Goal: Task Accomplishment & Management: Manage account settings

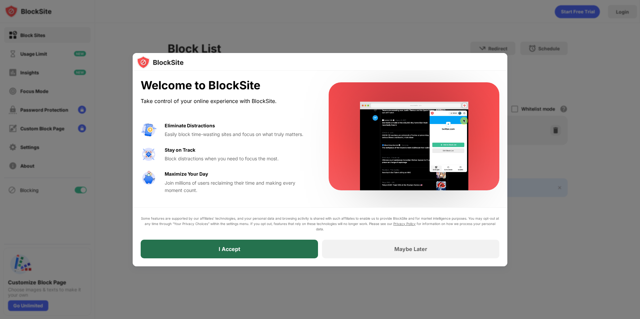
click at [274, 252] on div "I Accept" at bounding box center [229, 249] width 177 height 19
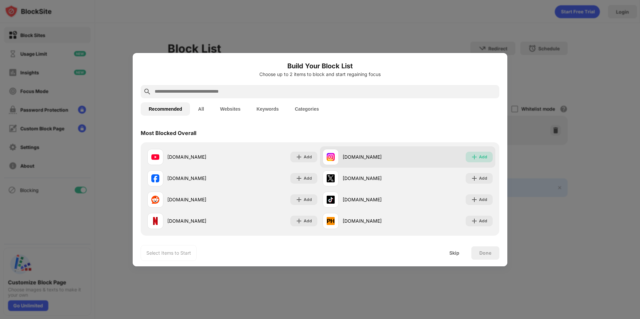
click at [481, 159] on div "Add" at bounding box center [483, 157] width 8 height 7
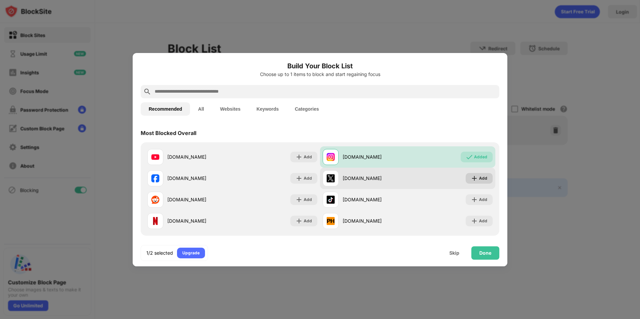
click at [474, 179] on div "Add" at bounding box center [479, 178] width 27 height 11
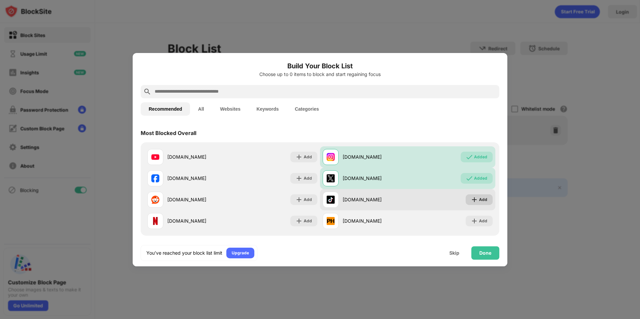
click at [479, 196] on div "Add" at bounding box center [483, 199] width 8 height 7
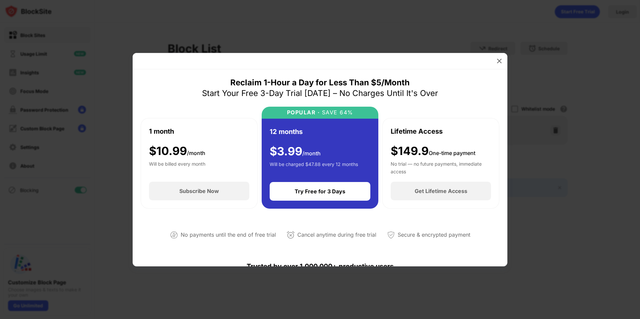
click at [223, 141] on div "1 month $ 10.99 /month Will be billed every month" at bounding box center [199, 150] width 100 height 48
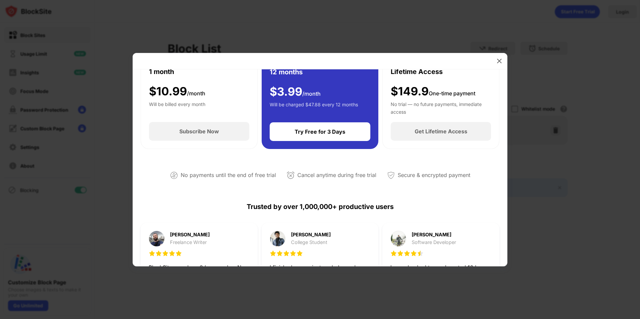
scroll to position [33, 0]
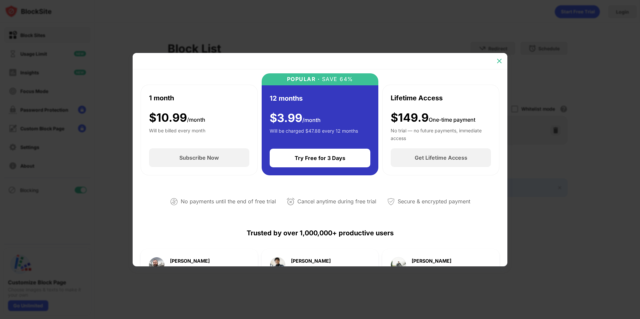
click at [499, 60] on img at bounding box center [499, 61] width 7 height 7
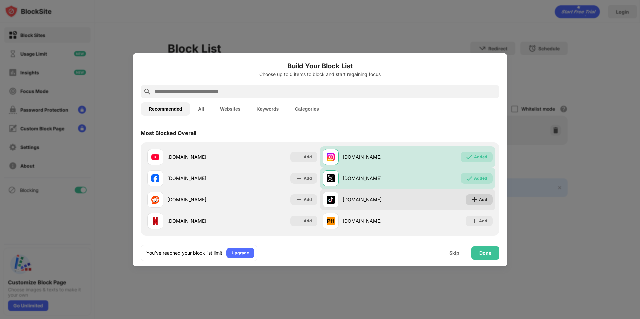
click at [483, 199] on div "Add" at bounding box center [479, 199] width 27 height 11
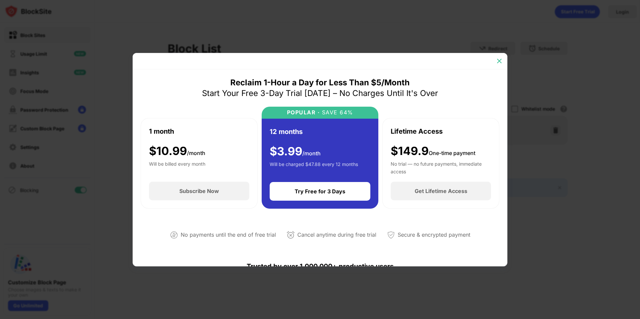
click at [498, 63] on img at bounding box center [499, 61] width 7 height 7
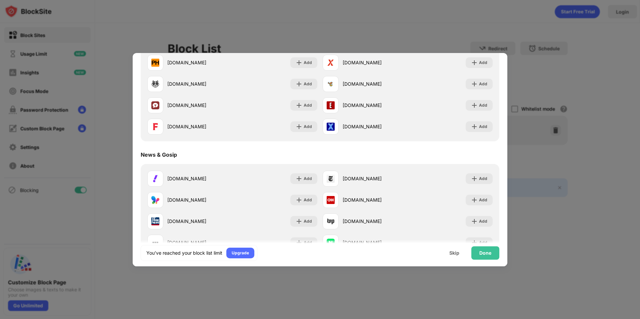
scroll to position [334, 0]
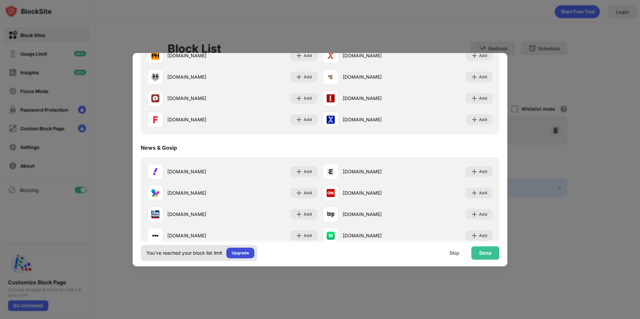
click at [248, 252] on div "Upgrade" at bounding box center [240, 253] width 17 height 7
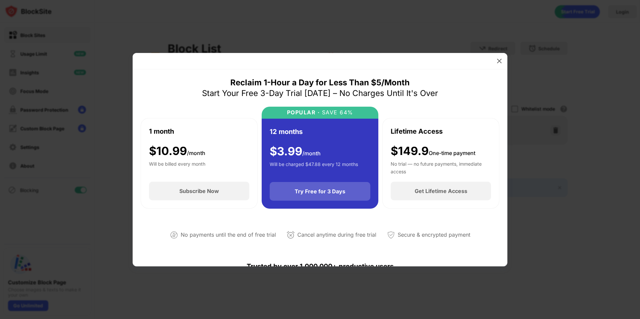
click at [295, 188] on div "Try Free for 3 Days" at bounding box center [320, 191] width 101 height 19
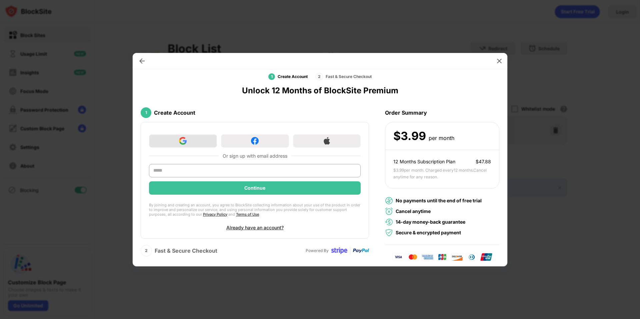
scroll to position [15, 0]
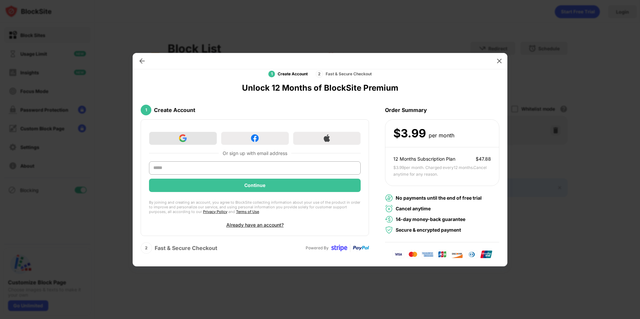
click at [178, 143] on div at bounding box center [183, 138] width 68 height 13
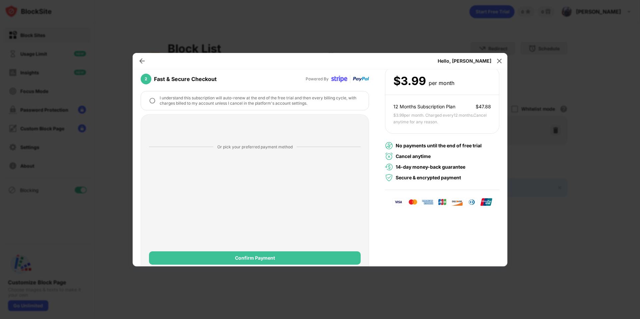
scroll to position [78, 0]
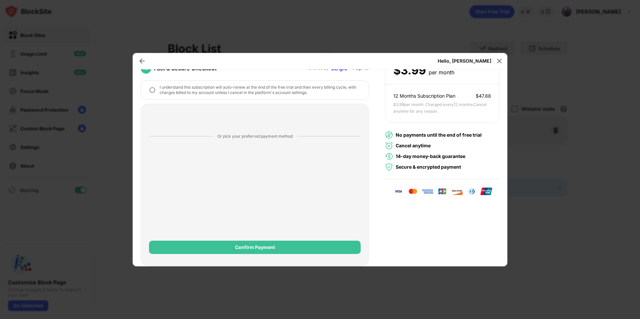
click at [152, 88] on img at bounding box center [152, 90] width 7 height 7
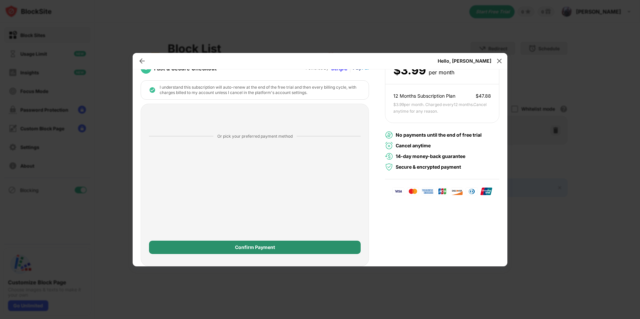
click at [248, 250] on div "Confirm Payment" at bounding box center [255, 247] width 212 height 13
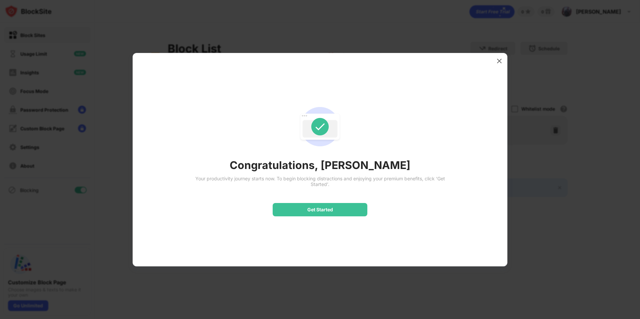
scroll to position [0, 0]
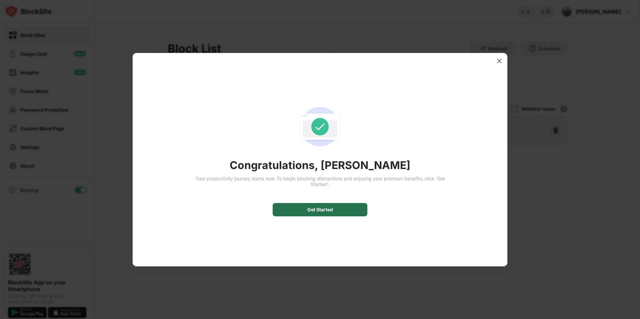
click at [307, 213] on div "Get Started" at bounding box center [320, 209] width 95 height 13
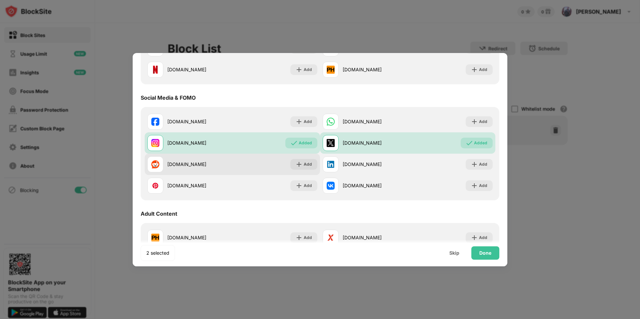
scroll to position [167, 0]
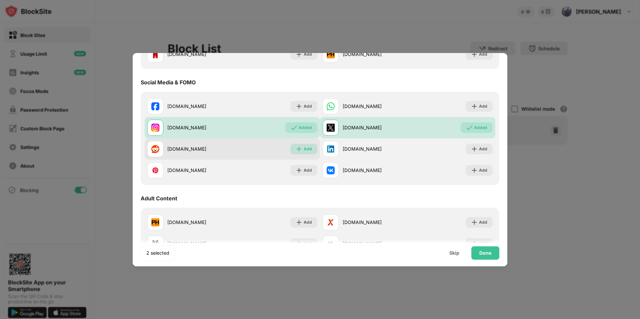
click at [301, 150] on div "Add" at bounding box center [304, 149] width 27 height 11
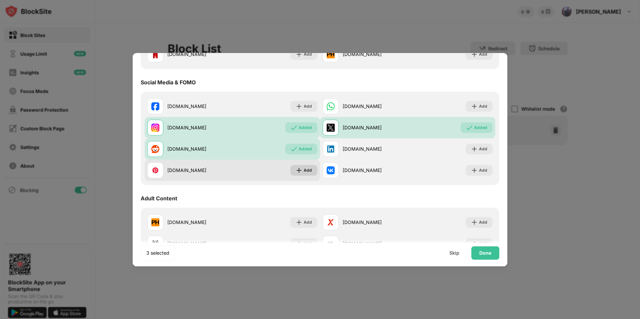
click at [298, 173] on img at bounding box center [299, 170] width 7 height 7
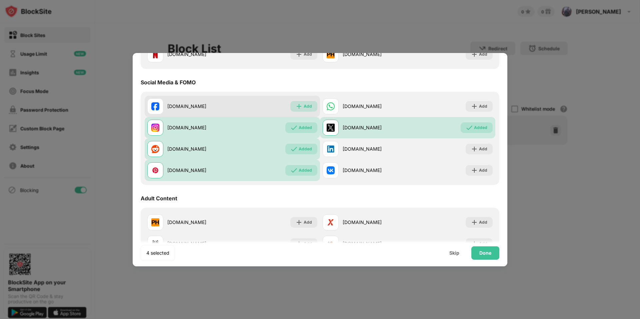
click at [310, 102] on div "Add" at bounding box center [304, 106] width 27 height 11
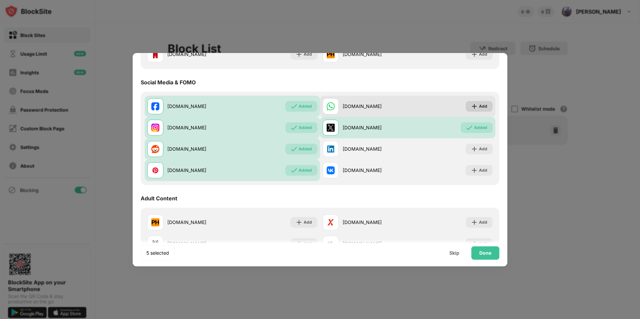
click at [466, 105] on div "Add" at bounding box center [479, 106] width 27 height 11
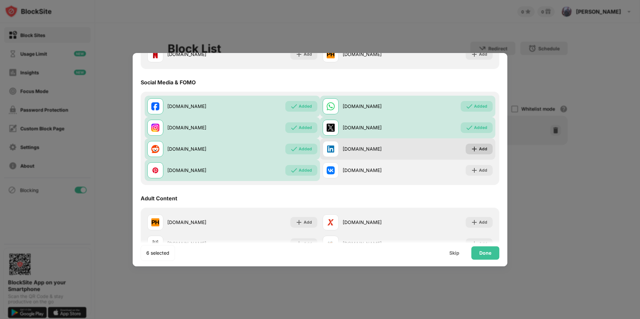
click at [473, 152] on img at bounding box center [474, 149] width 7 height 7
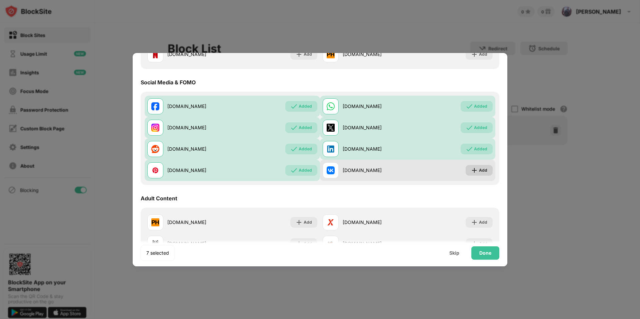
click at [474, 172] on div "Add" at bounding box center [479, 170] width 27 height 11
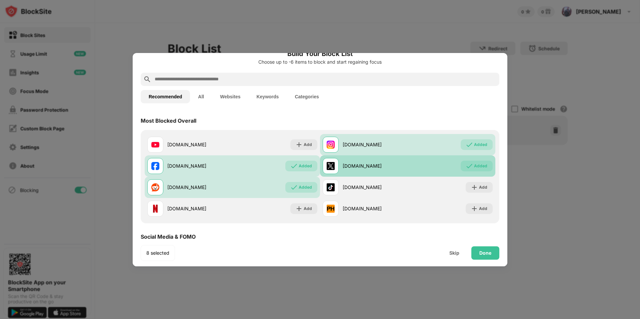
scroll to position [0, 0]
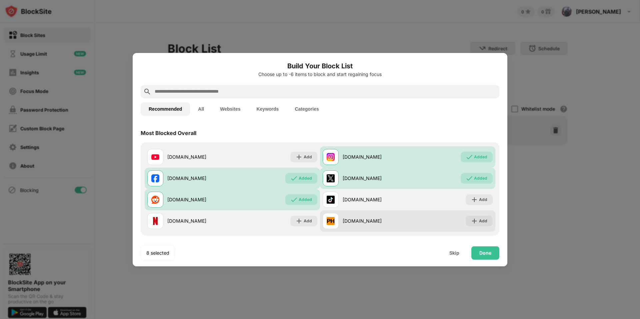
click at [388, 220] on div "pornhub.com" at bounding box center [375, 220] width 65 height 7
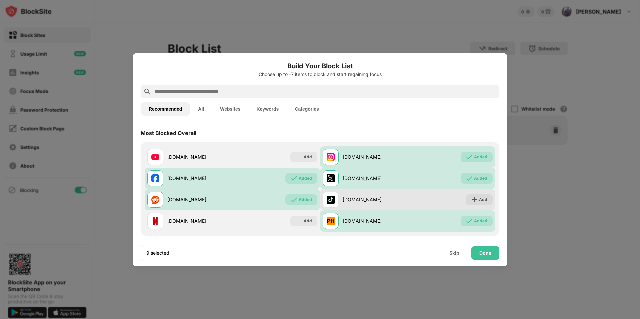
click at [410, 196] on div "tiktok.com Add" at bounding box center [407, 199] width 175 height 21
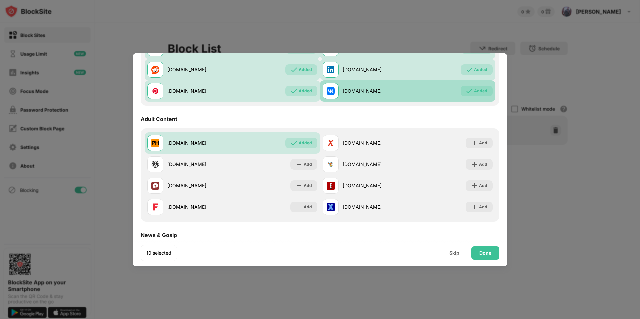
scroll to position [267, 0]
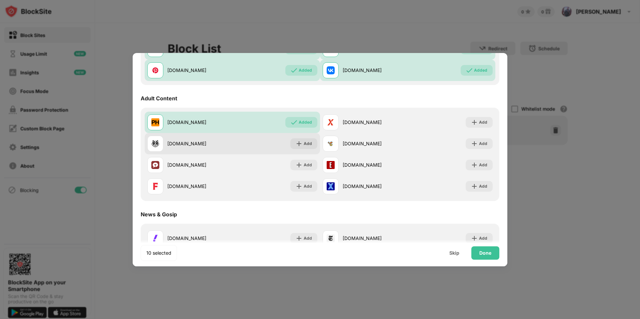
click at [209, 140] on div "xhamster.com" at bounding box center [199, 143] width 65 height 7
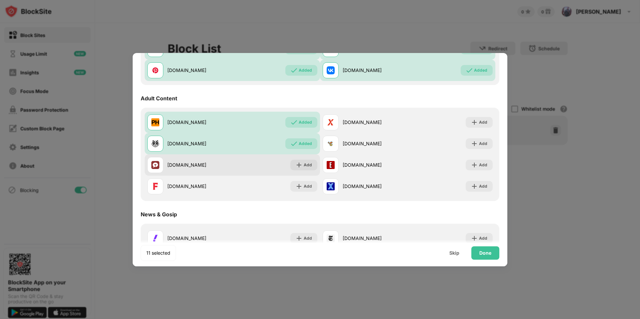
click at [216, 169] on div "stripchat.com" at bounding box center [189, 165] width 85 height 16
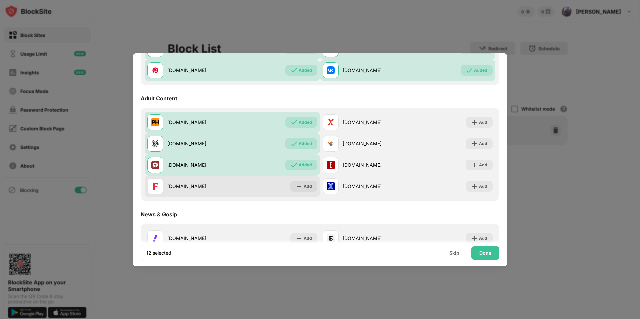
click at [225, 188] on div "dmm.co.jp" at bounding box center [199, 186] width 65 height 7
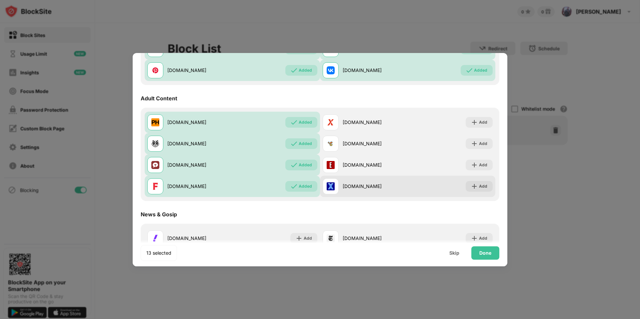
click at [445, 183] on div "xnxx.com Add" at bounding box center [407, 186] width 175 height 21
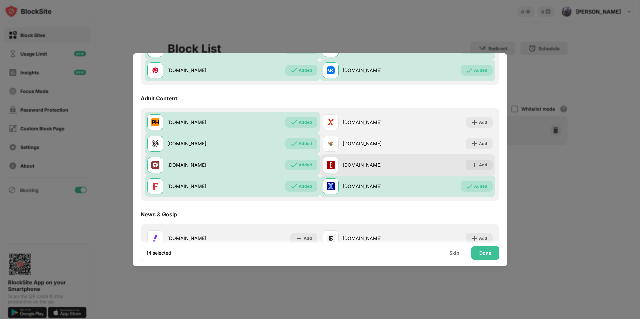
click at [447, 159] on div "eporner.com Add" at bounding box center [407, 164] width 175 height 21
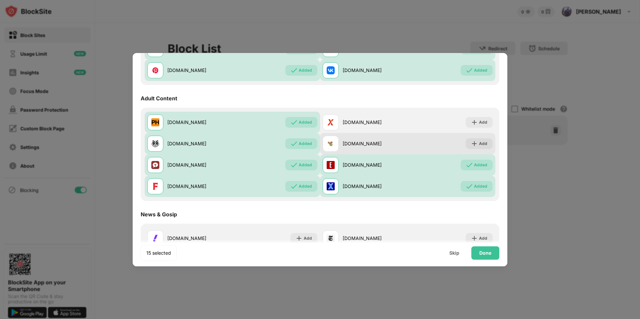
click at [439, 139] on div "chaturbate.com Add" at bounding box center [407, 143] width 175 height 21
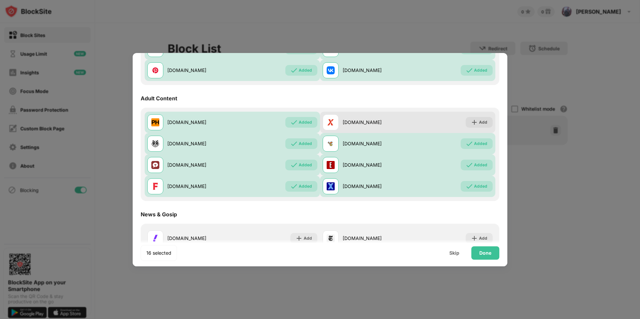
click at [445, 114] on div "xvideos.com Add" at bounding box center [407, 122] width 175 height 21
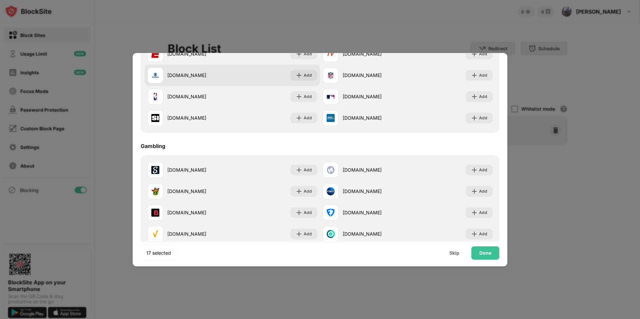
scroll to position [600, 0]
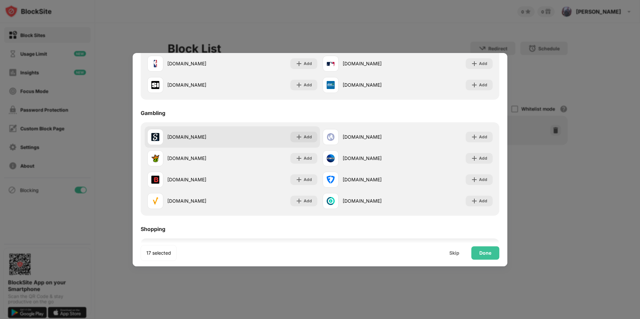
click at [175, 136] on div "stake.us" at bounding box center [199, 136] width 65 height 7
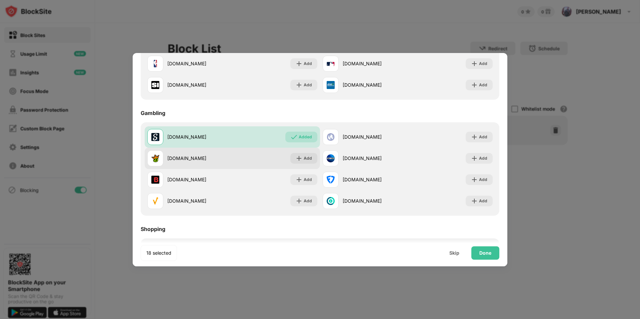
click at [176, 153] on div "draftkings.com" at bounding box center [189, 158] width 85 height 16
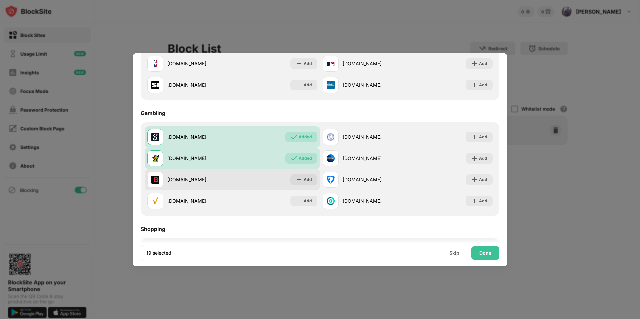
click at [178, 177] on div "betonline.ag" at bounding box center [199, 179] width 65 height 7
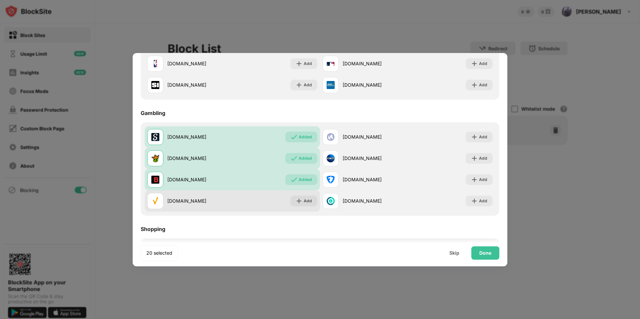
click at [187, 205] on div "revmasters.com" at bounding box center [189, 201] width 85 height 16
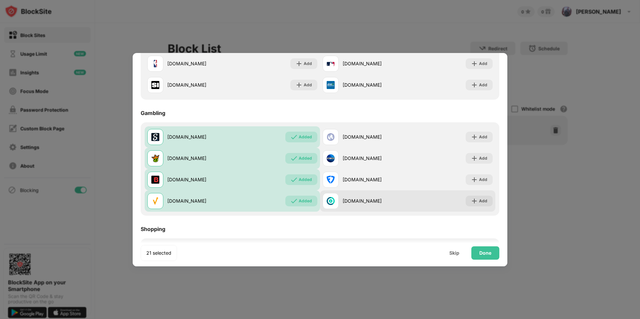
click at [379, 199] on div "crackstreams.cx" at bounding box center [375, 200] width 65 height 7
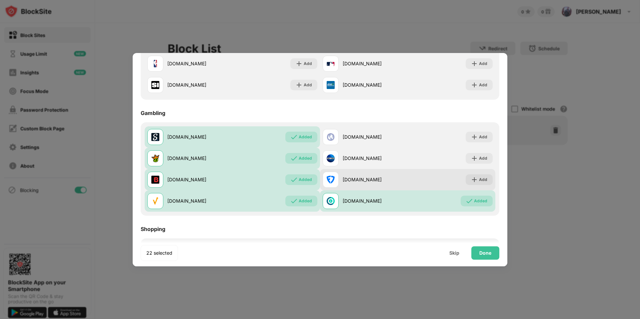
click at [387, 175] on div "fanduel.com" at bounding box center [365, 180] width 85 height 16
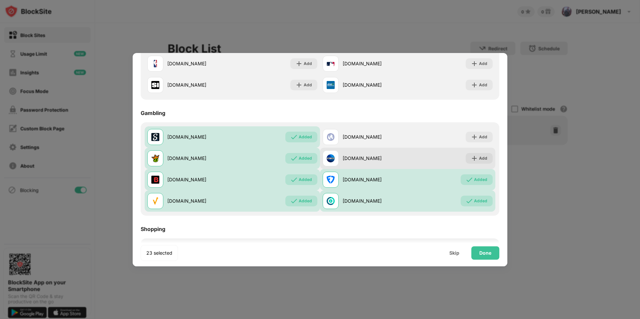
click at [390, 157] on div "betus.com" at bounding box center [375, 158] width 65 height 7
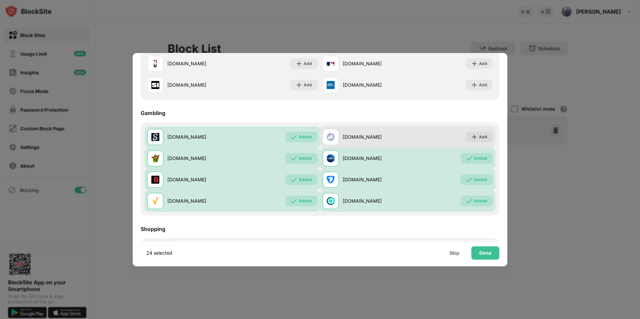
click at [396, 137] on div "hype34fn.com" at bounding box center [375, 136] width 65 height 7
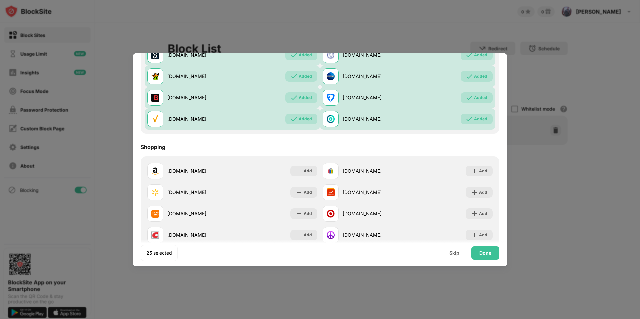
scroll to position [699, 0]
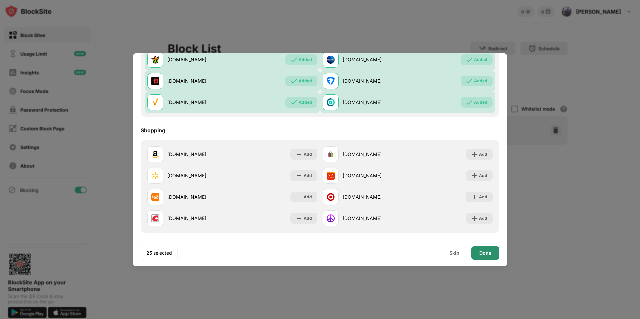
click at [497, 251] on div "Done" at bounding box center [486, 252] width 28 height 13
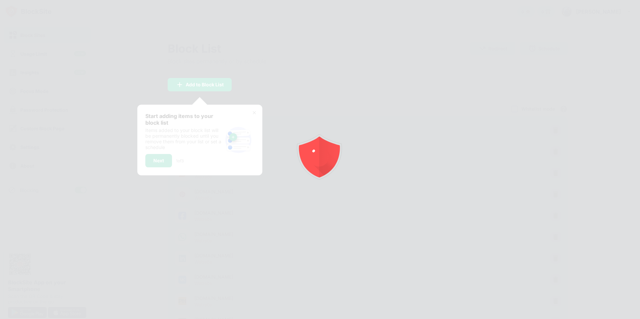
scroll to position [0, 0]
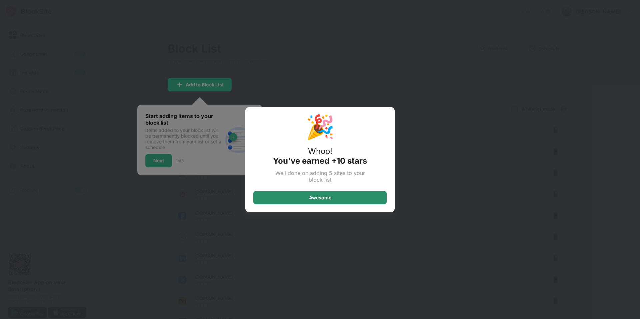
click at [312, 202] on div "Awesome" at bounding box center [319, 197] width 133 height 13
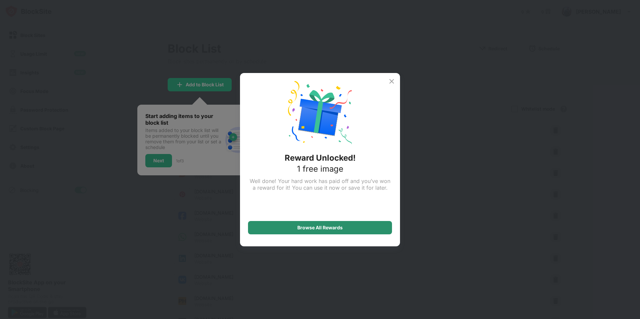
click at [332, 227] on div "Browse All Rewards" at bounding box center [320, 227] width 45 height 5
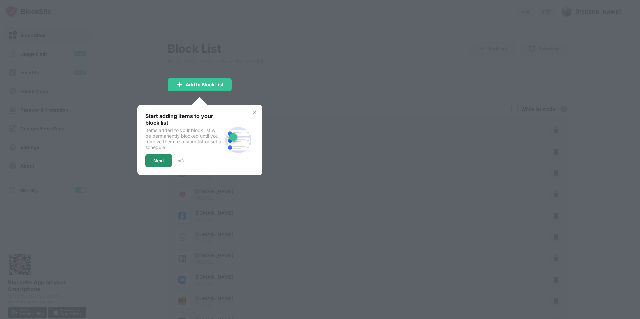
click at [159, 166] on div "Next" at bounding box center [158, 160] width 27 height 13
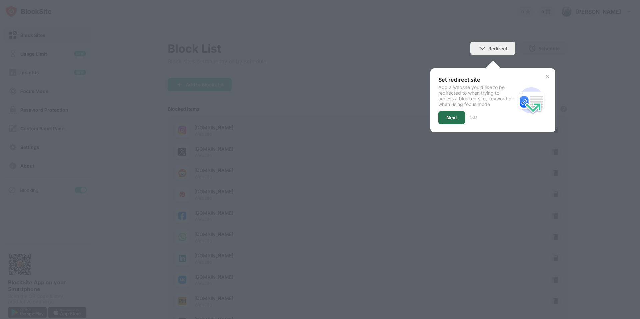
click at [450, 115] on div "Next" at bounding box center [452, 117] width 11 height 5
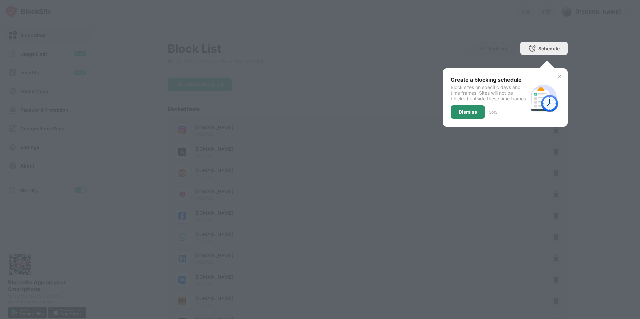
click at [464, 115] on div "Dismiss" at bounding box center [468, 111] width 18 height 5
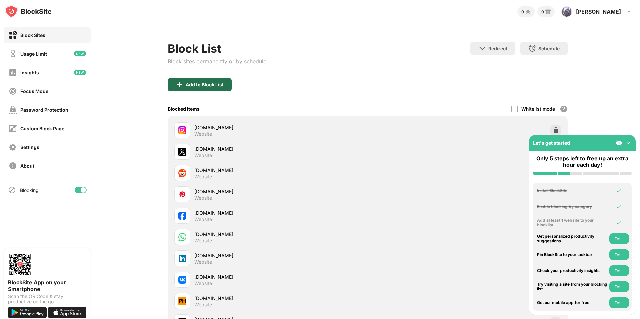
click at [190, 85] on div "Add to Block List" at bounding box center [205, 84] width 38 height 5
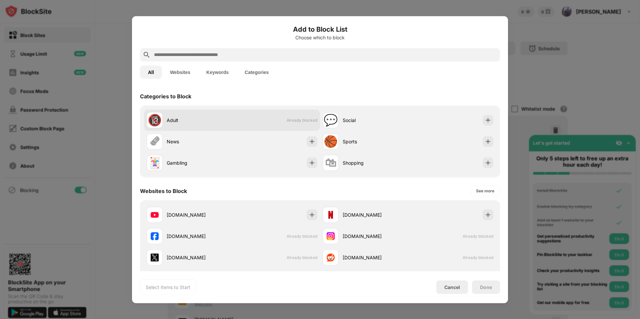
click at [258, 116] on div "🔞 Adult Already blocked" at bounding box center [232, 119] width 176 height 21
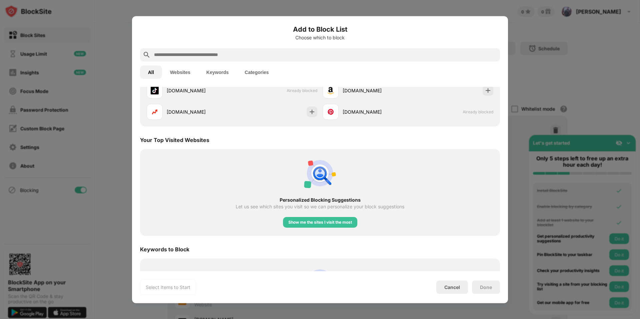
scroll to position [200, 0]
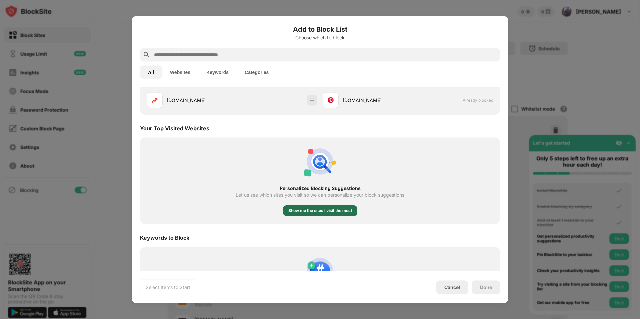
click at [302, 210] on div "Show me the sites I visit the most" at bounding box center [321, 210] width 64 height 7
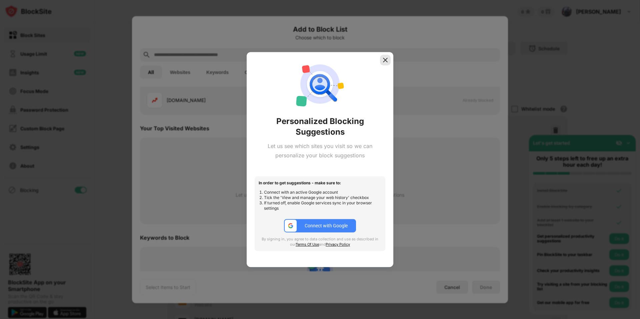
click at [385, 62] on img at bounding box center [385, 60] width 7 height 7
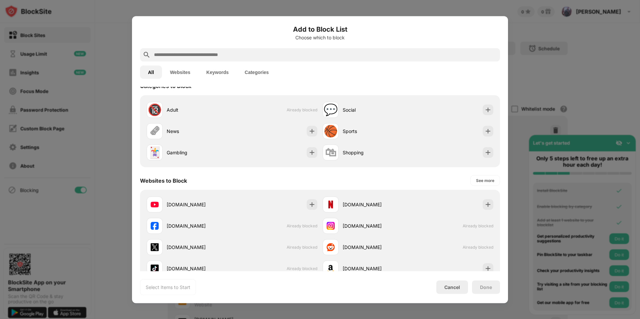
scroll to position [0, 0]
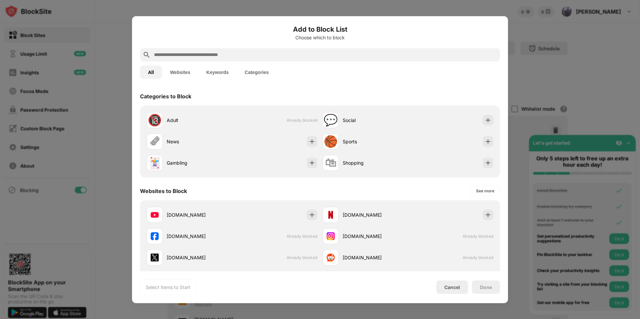
click at [188, 56] on input "text" at bounding box center [325, 55] width 344 height 8
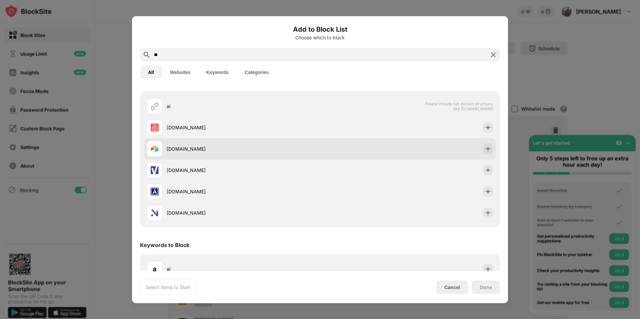
scroll to position [26, 0]
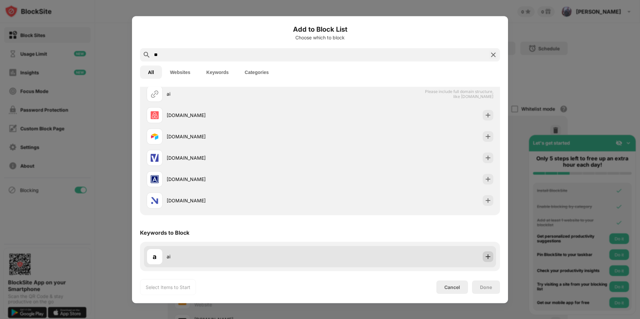
type input "**"
click at [485, 254] on img at bounding box center [488, 256] width 7 height 7
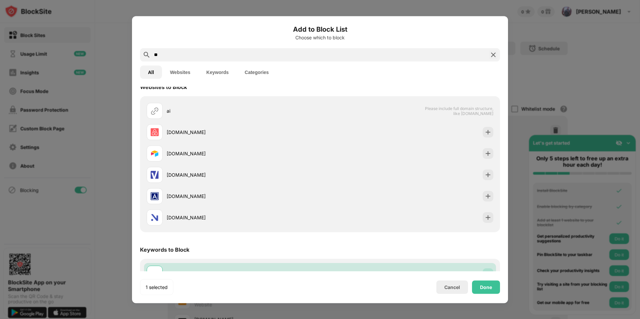
scroll to position [0, 0]
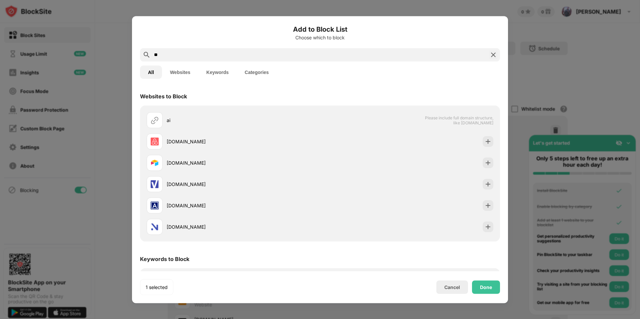
click at [493, 57] on img at bounding box center [494, 55] width 8 height 8
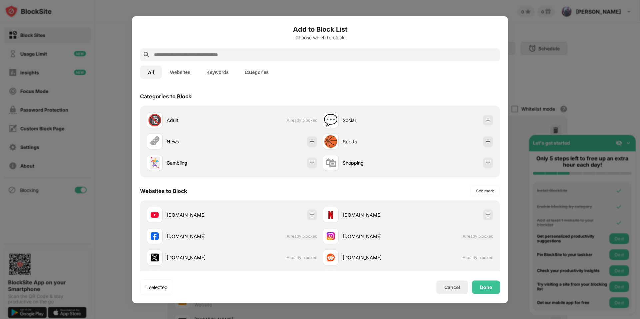
click at [224, 75] on button "Keywords" at bounding box center [217, 71] width 38 height 13
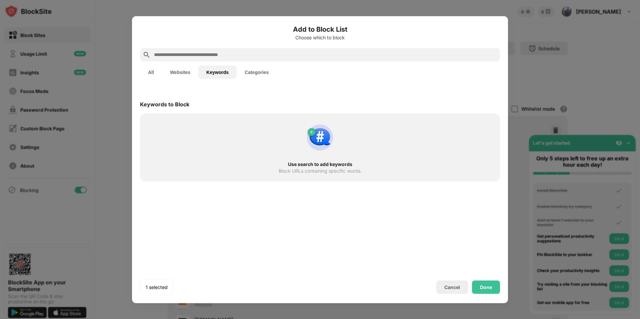
click at [199, 56] on input "text" at bounding box center [325, 55] width 344 height 8
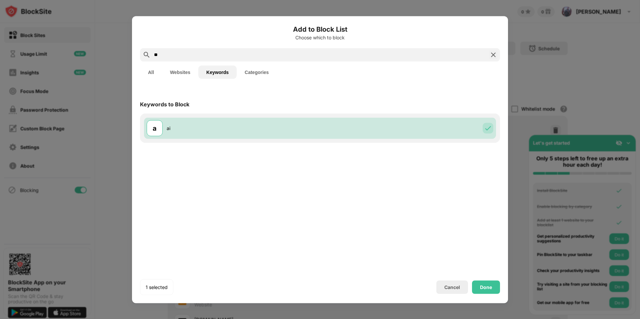
type input "**"
click at [183, 67] on button "Websites" at bounding box center [180, 71] width 36 height 13
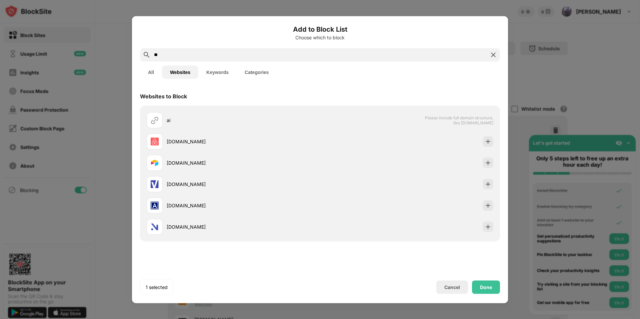
click at [218, 73] on button "Keywords" at bounding box center [217, 71] width 38 height 13
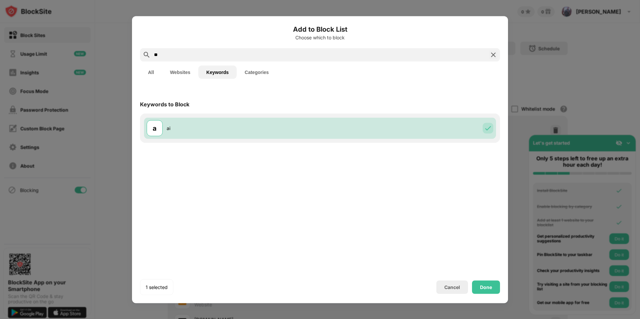
click at [218, 73] on button "Keywords" at bounding box center [217, 71] width 38 height 13
click at [493, 54] on img at bounding box center [494, 55] width 8 height 8
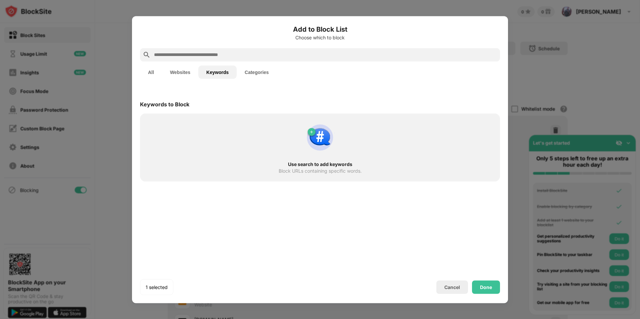
click at [174, 74] on button "Websites" at bounding box center [180, 71] width 36 height 13
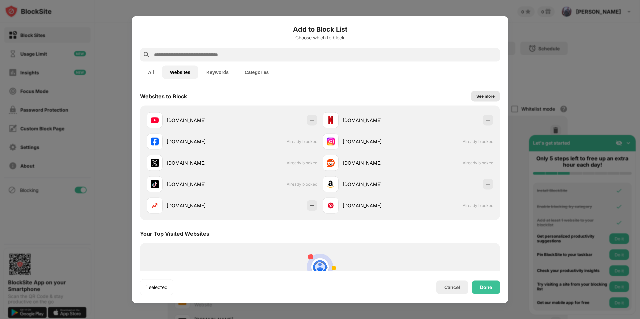
click at [480, 94] on div "See more" at bounding box center [486, 96] width 18 height 7
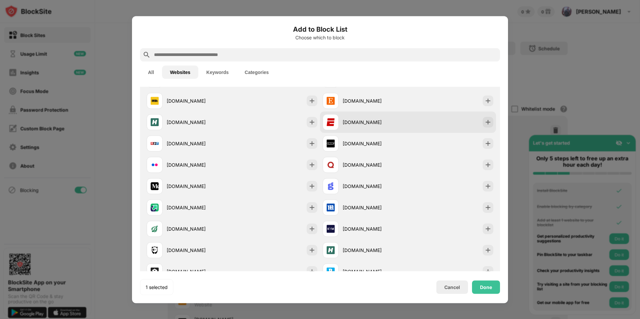
scroll to position [165, 0]
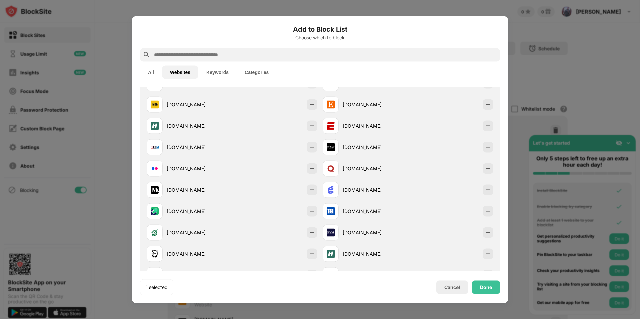
click at [254, 72] on button "Categories" at bounding box center [257, 71] width 40 height 13
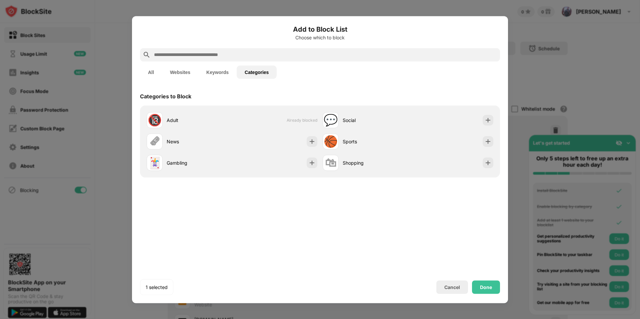
scroll to position [0, 0]
click at [350, 56] on input "text" at bounding box center [325, 55] width 344 height 8
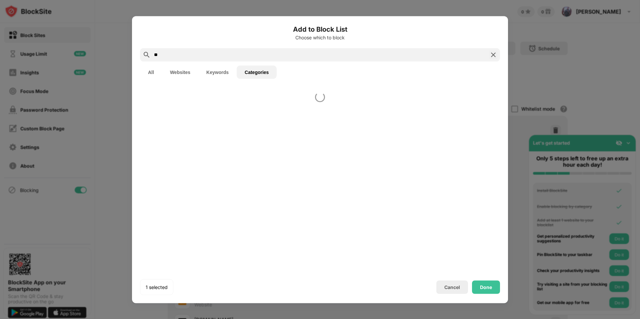
type input "*"
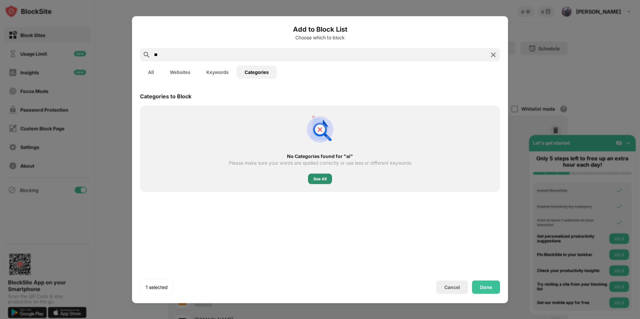
type input "**"
click at [311, 175] on div "See All" at bounding box center [320, 178] width 24 height 11
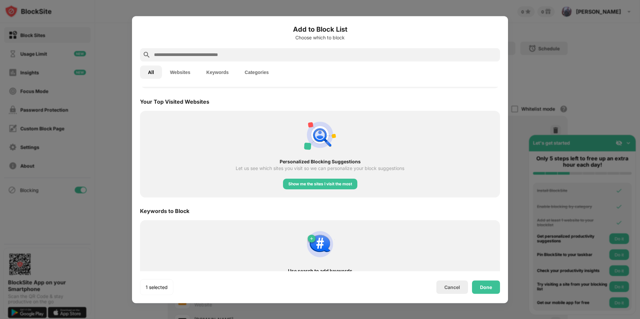
scroll to position [884, 0]
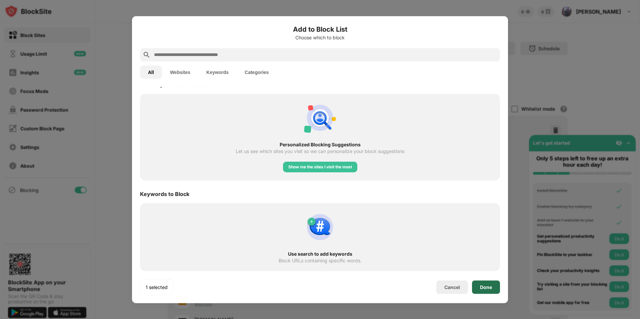
click at [479, 282] on div "Done" at bounding box center [486, 287] width 28 height 13
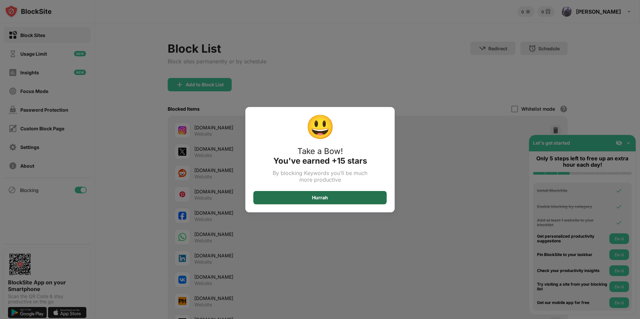
click at [359, 194] on div "Hurrah" at bounding box center [319, 197] width 133 height 13
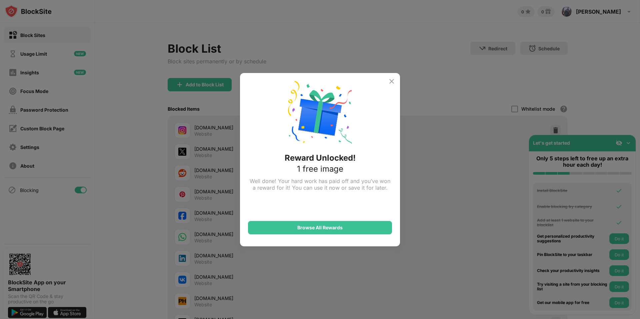
click at [394, 85] on img at bounding box center [392, 81] width 8 height 8
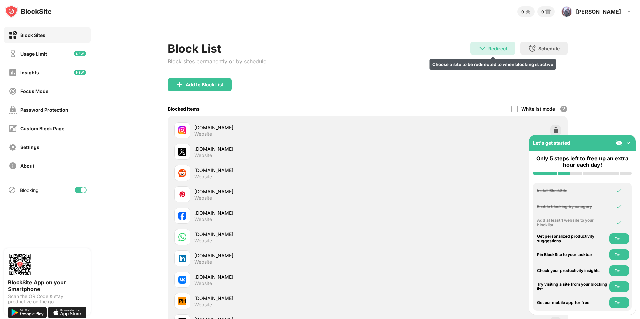
click at [495, 50] on div "Redirect" at bounding box center [498, 49] width 19 height 6
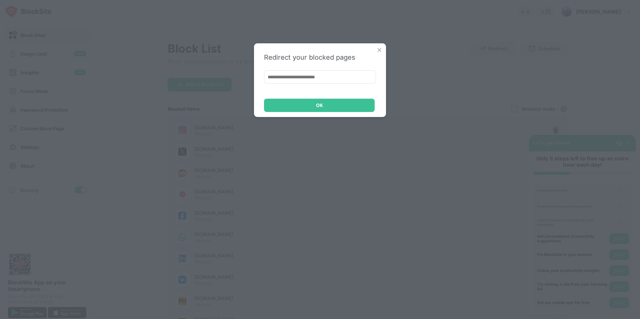
click at [379, 48] on img at bounding box center [379, 50] width 7 height 7
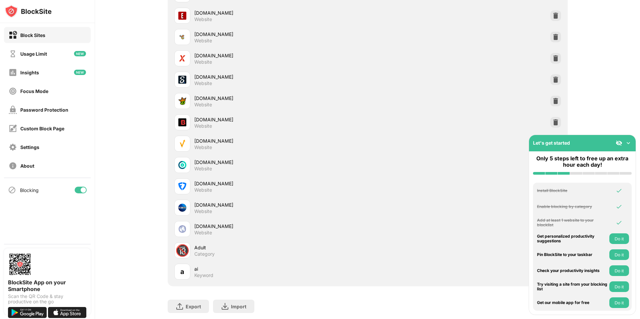
scroll to position [438, 0]
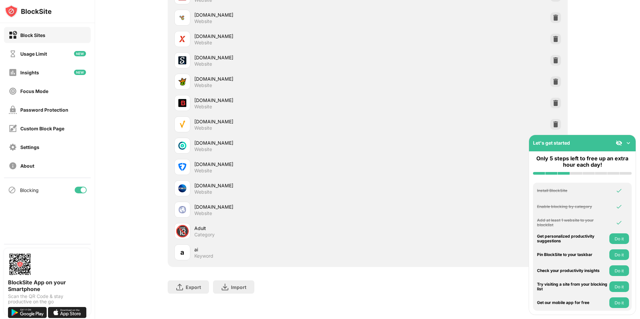
click at [623, 285] on button "Do it" at bounding box center [620, 287] width 20 height 11
click at [618, 145] on img at bounding box center [619, 143] width 7 height 7
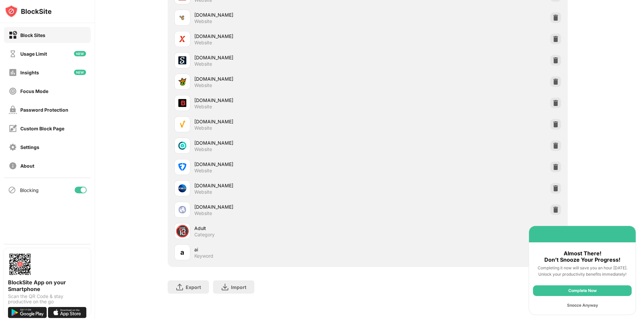
click at [576, 304] on div "Snooze Anyway" at bounding box center [582, 305] width 99 height 11
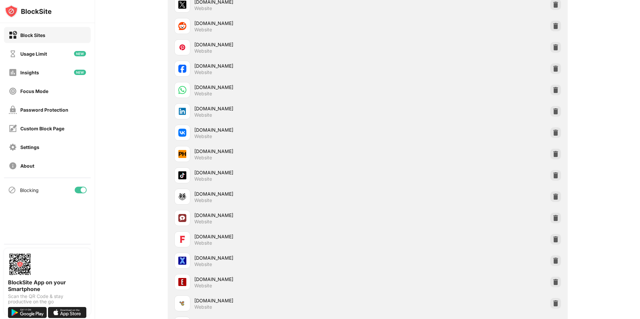
scroll to position [104, 0]
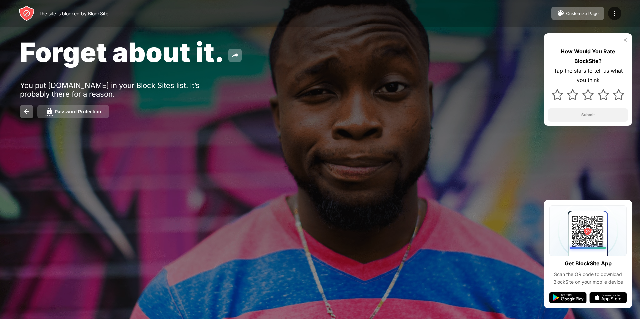
click at [67, 111] on div "Password Protection" at bounding box center [78, 111] width 46 height 5
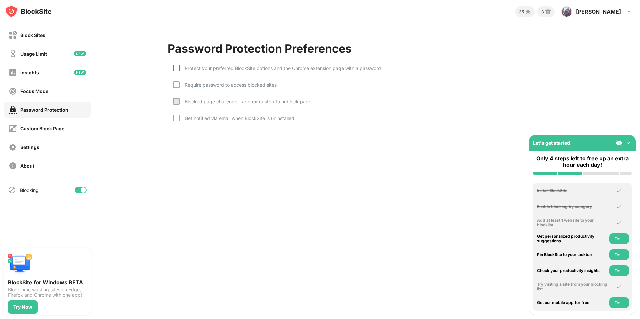
click at [174, 67] on div at bounding box center [176, 68] width 7 height 7
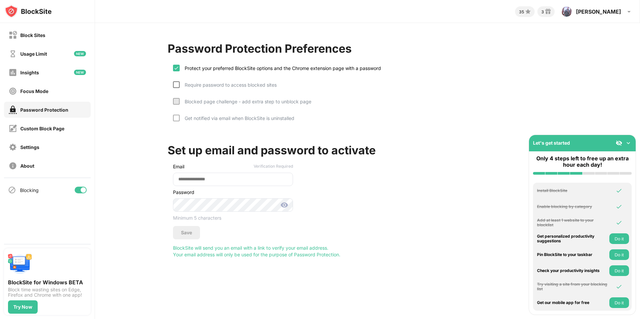
click at [179, 83] on div at bounding box center [176, 84] width 7 height 7
click at [176, 117] on div at bounding box center [176, 118] width 7 height 7
click at [222, 178] on input "email" at bounding box center [233, 179] width 120 height 13
type input "**********"
click at [285, 204] on img at bounding box center [285, 205] width 8 height 8
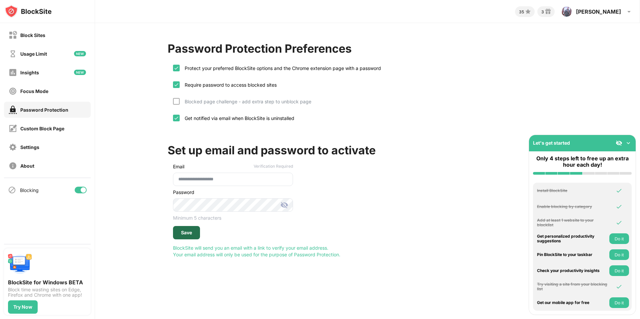
click at [187, 228] on div "Save" at bounding box center [186, 232] width 27 height 13
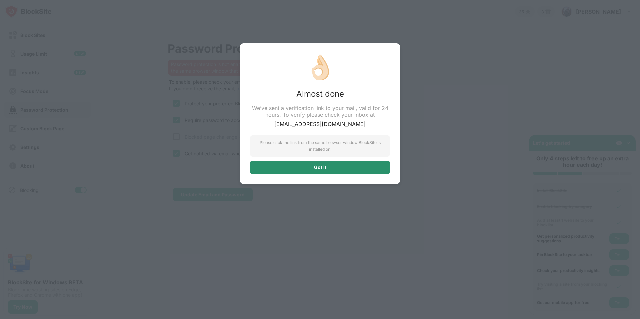
click at [291, 170] on div "Got it" at bounding box center [320, 167] width 140 height 13
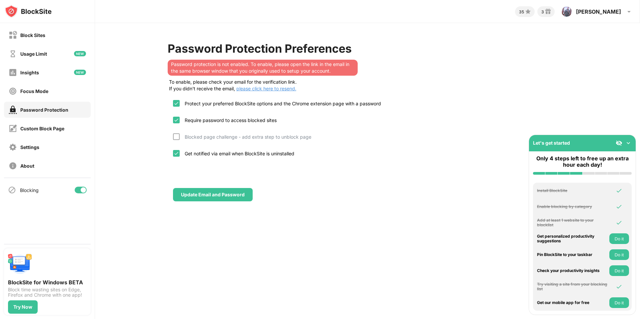
click at [629, 143] on img at bounding box center [628, 143] width 7 height 7
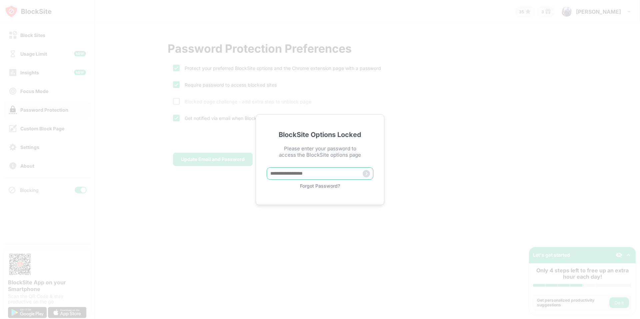
click at [328, 175] on input "text" at bounding box center [320, 173] width 107 height 12
type input "*********"
click at [377, 171] on div "BlockSite Options Locked Please enter your password to access the BlockSite opt…" at bounding box center [320, 159] width 129 height 91
click at [367, 171] on img at bounding box center [366, 173] width 7 height 7
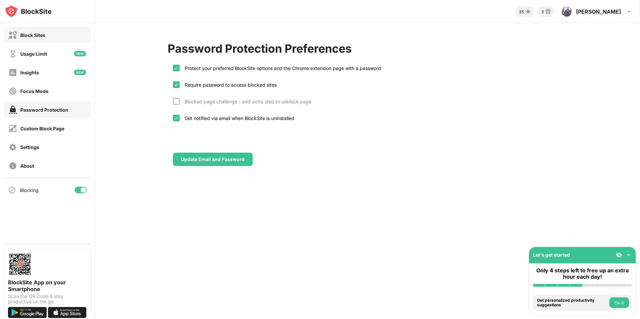
click at [67, 32] on div "Block Sites" at bounding box center [47, 35] width 87 height 16
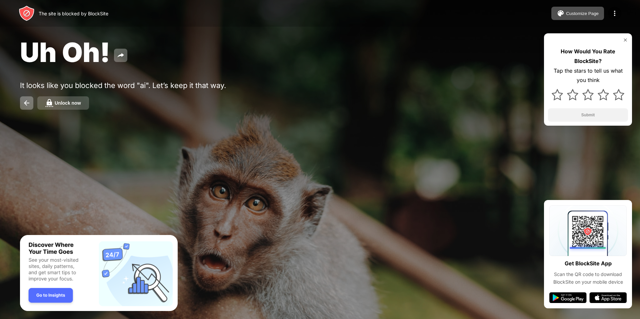
click at [62, 110] on button "Unlock now" at bounding box center [63, 102] width 52 height 13
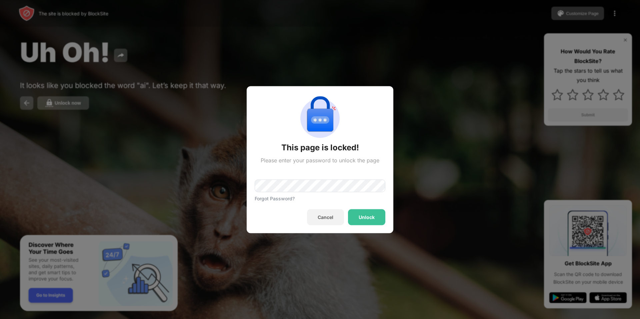
click at [182, 166] on div at bounding box center [320, 159] width 640 height 319
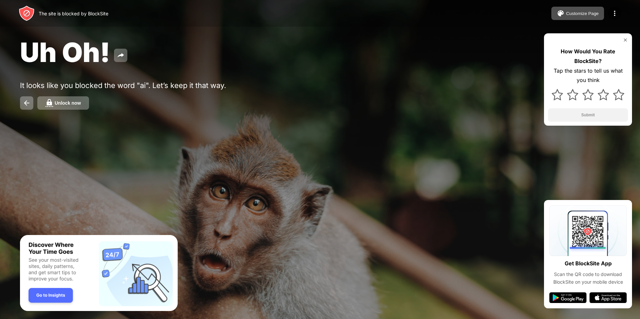
click at [627, 40] on img at bounding box center [625, 39] width 5 height 5
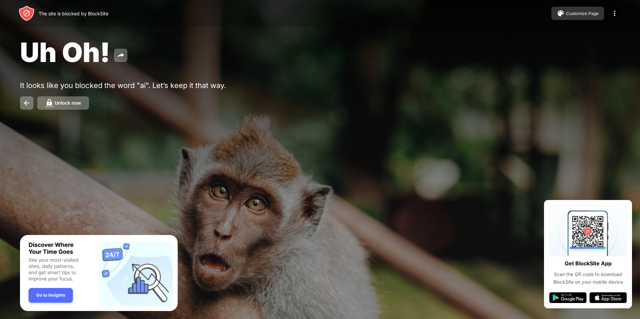
click at [589, 11] on div "Customize Page" at bounding box center [582, 13] width 33 height 5
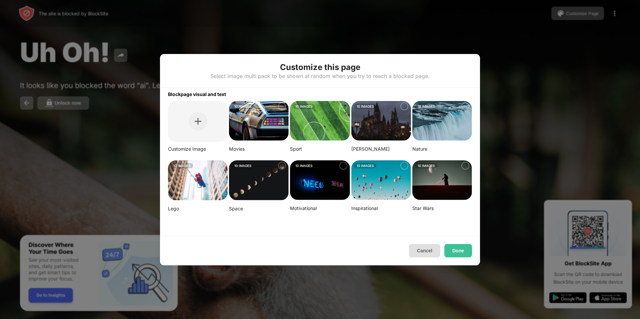
click at [423, 250] on button "Cancel" at bounding box center [424, 250] width 31 height 13
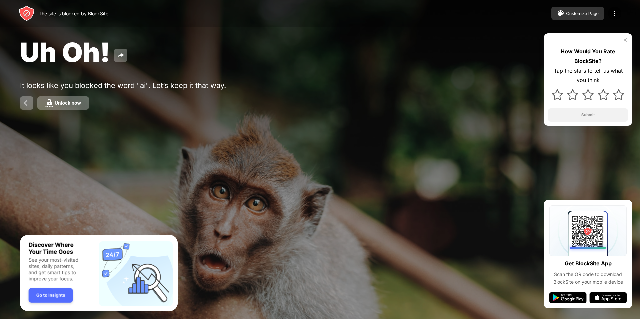
click at [582, 14] on div "Customize Page" at bounding box center [582, 13] width 33 height 5
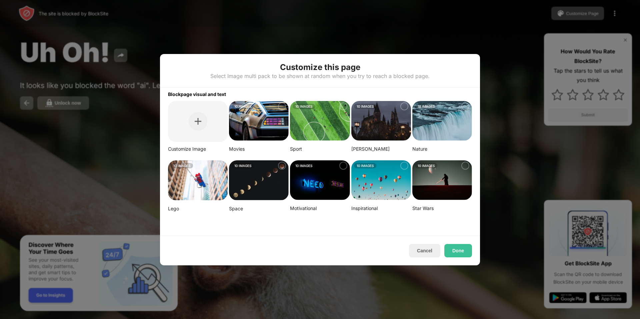
click at [202, 174] on img at bounding box center [198, 180] width 60 height 40
click at [461, 246] on button "Done" at bounding box center [459, 250] width 28 height 13
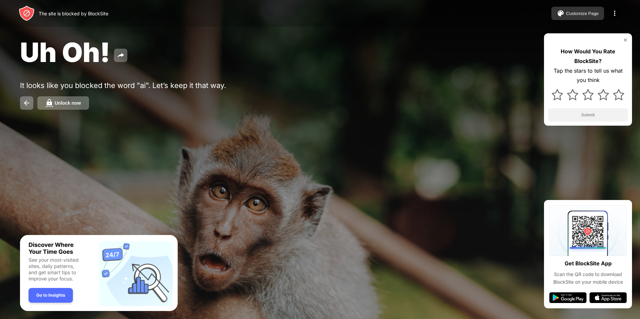
click at [577, 14] on div "Customize Page" at bounding box center [582, 13] width 33 height 5
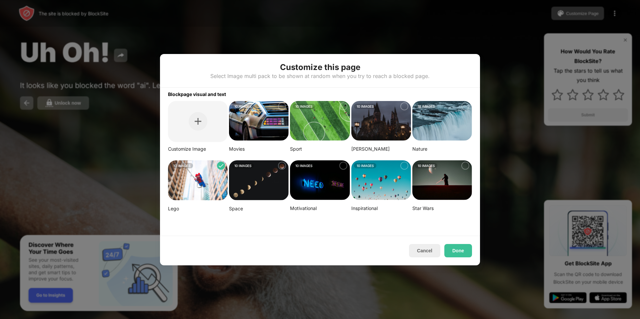
click at [179, 166] on div "10 IMAGES" at bounding box center [182, 165] width 22 height 5
click at [422, 254] on button "Cancel" at bounding box center [424, 250] width 31 height 13
